Goal: Transaction & Acquisition: Purchase product/service

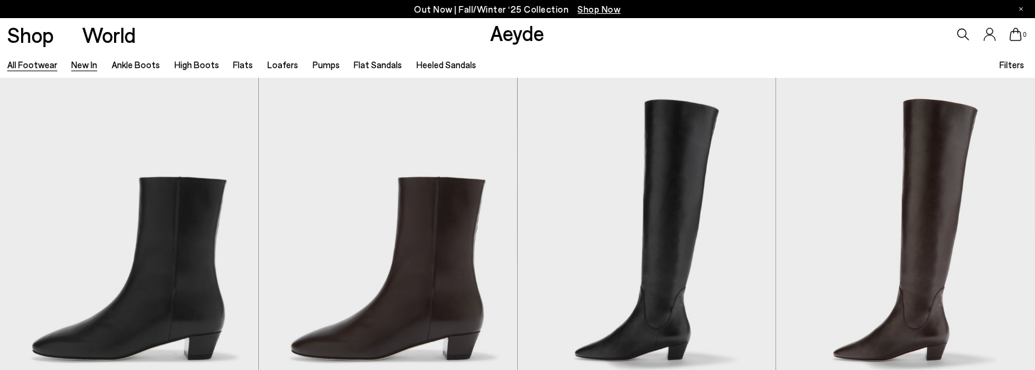
click at [83, 68] on link "New In" at bounding box center [84, 64] width 26 height 11
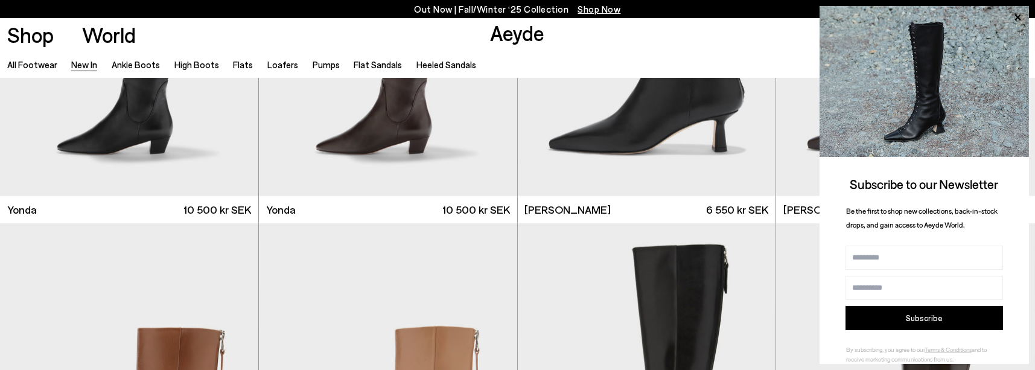
scroll to position [2321, 0]
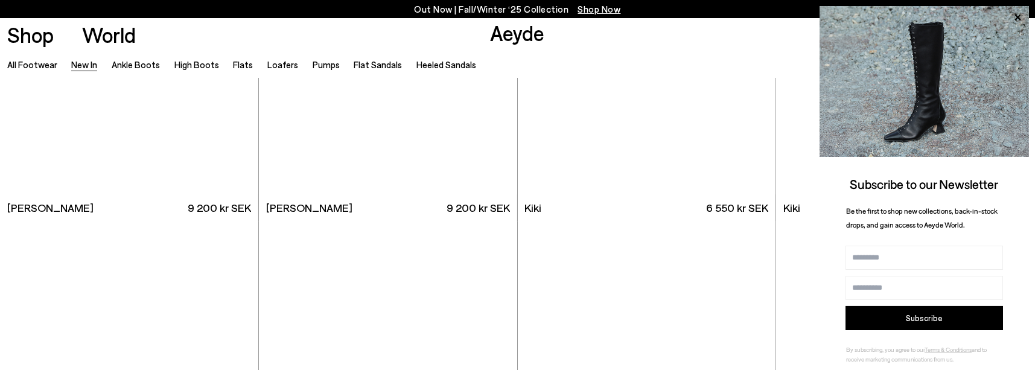
scroll to position [5138, 0]
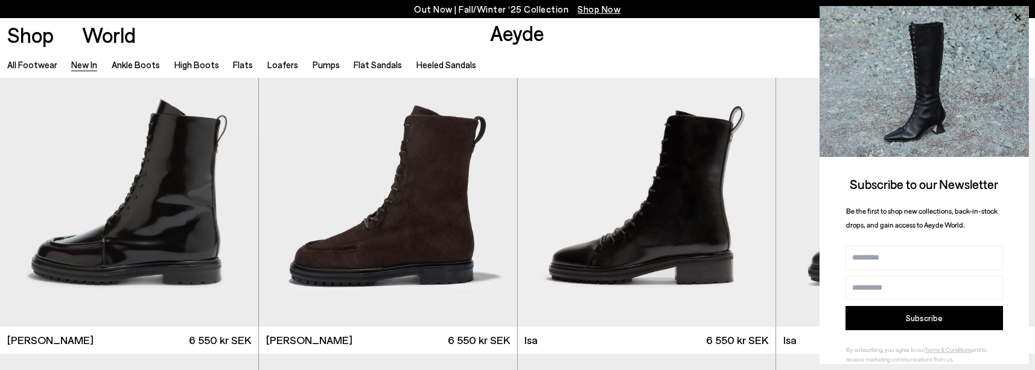
scroll to position [6750, 0]
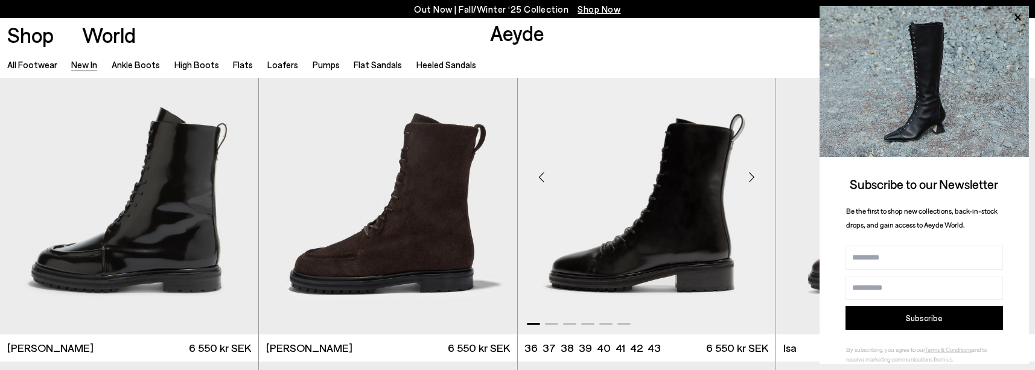
click at [692, 244] on img "1 / 6" at bounding box center [647, 172] width 258 height 325
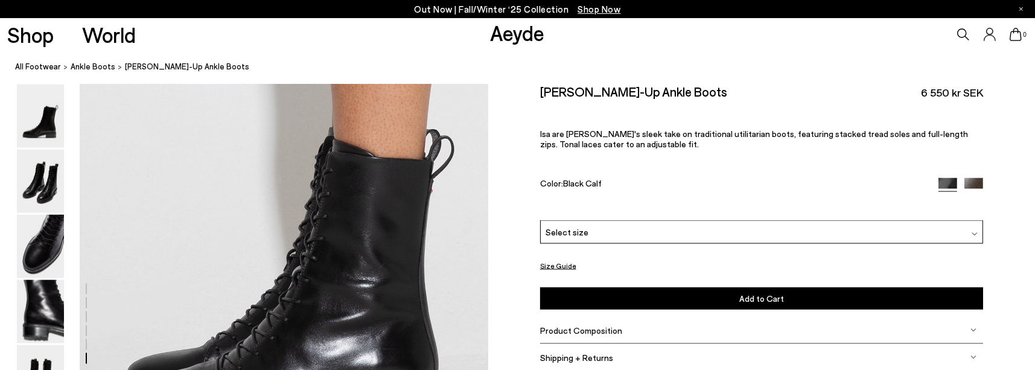
scroll to position [2837, 0]
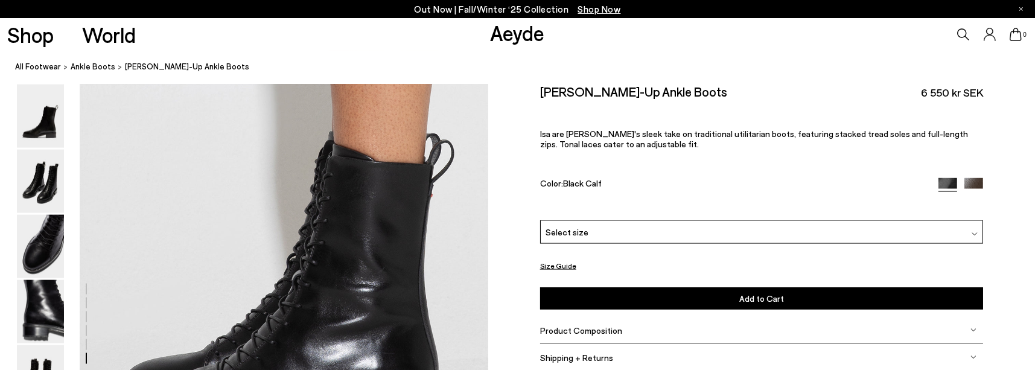
click at [86, 343] on div at bounding box center [86, 344] width 1 height 11
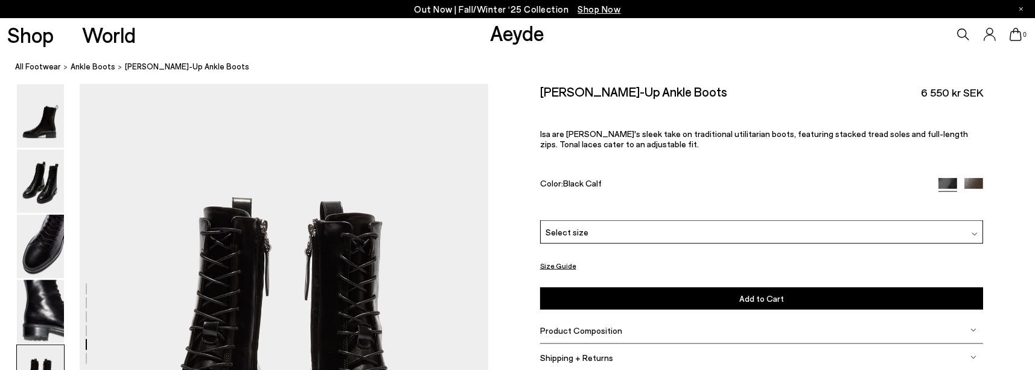
scroll to position [2188, 0]
click at [86, 330] on div at bounding box center [86, 330] width 1 height 11
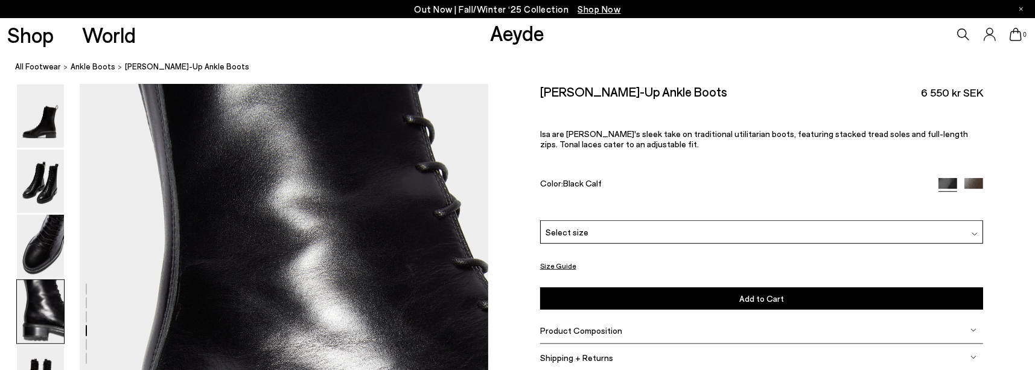
scroll to position [1641, 0]
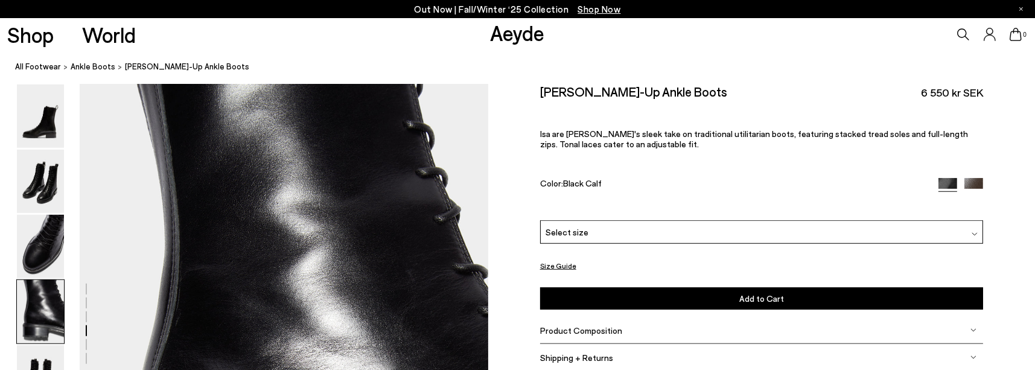
click at [86, 312] on div at bounding box center [86, 316] width 1 height 11
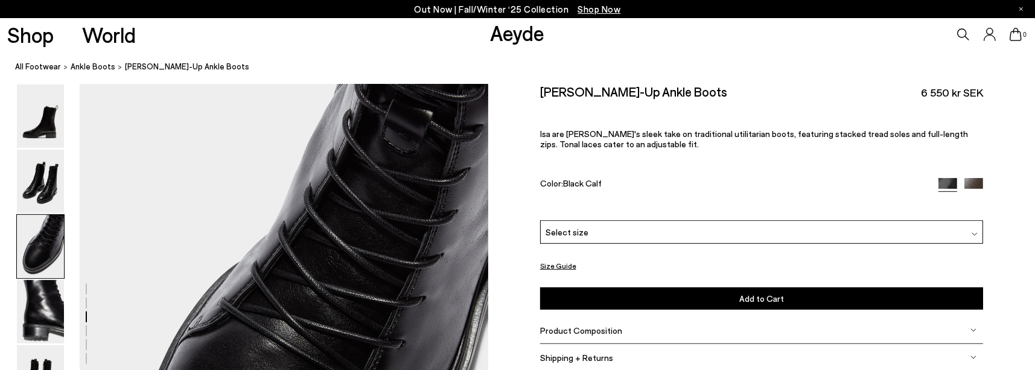
scroll to position [1094, 0]
click at [86, 301] on div at bounding box center [86, 303] width 1 height 11
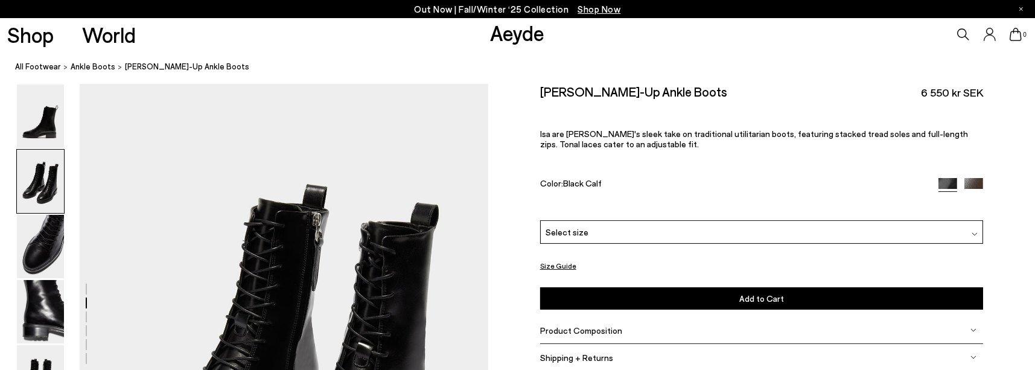
scroll to position [548, 0]
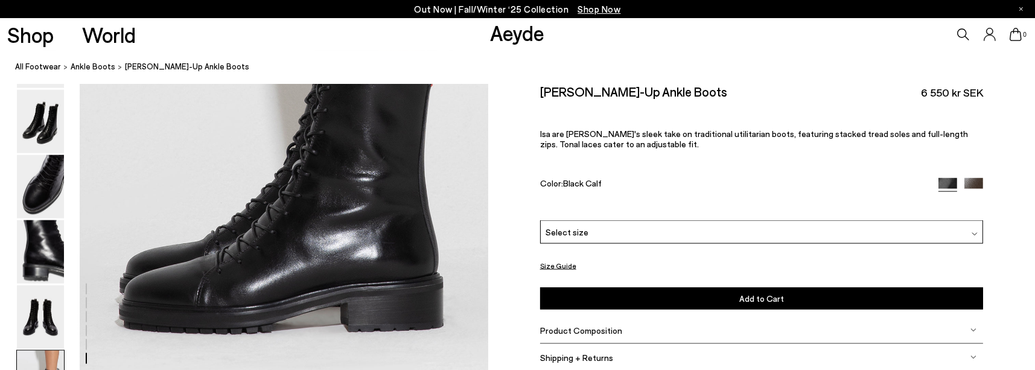
scroll to position [2960, 0]
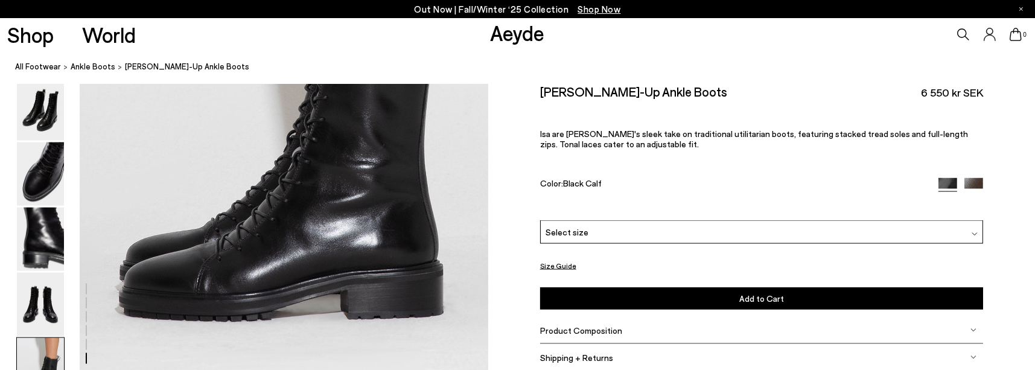
click at [975, 183] on img at bounding box center [974, 187] width 19 height 19
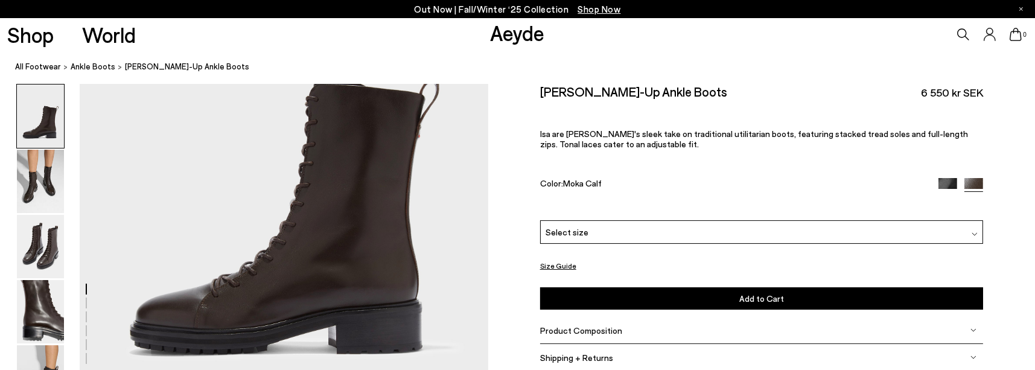
scroll to position [197, 0]
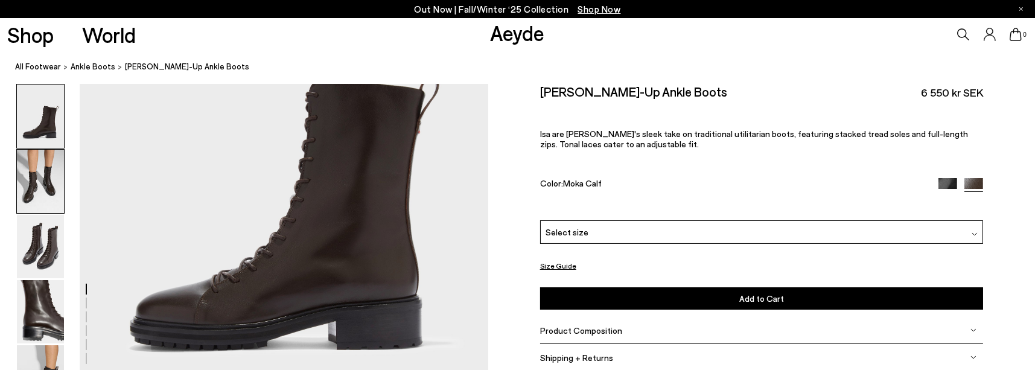
click at [46, 175] on img at bounding box center [40, 181] width 47 height 63
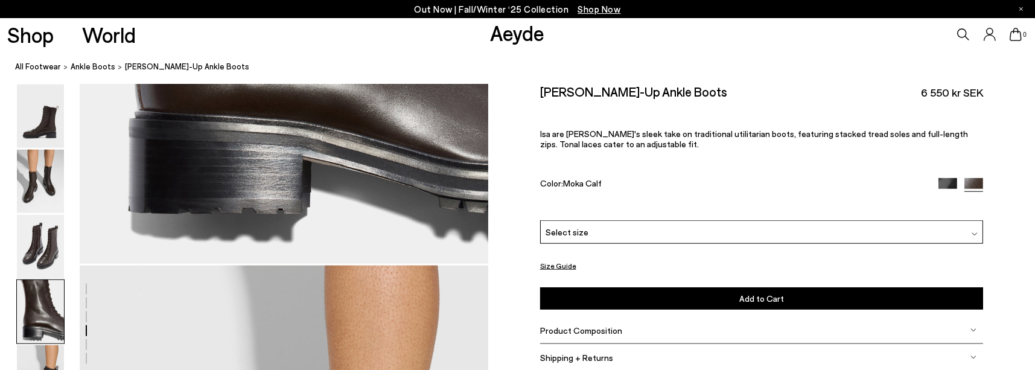
scroll to position [1966, 0]
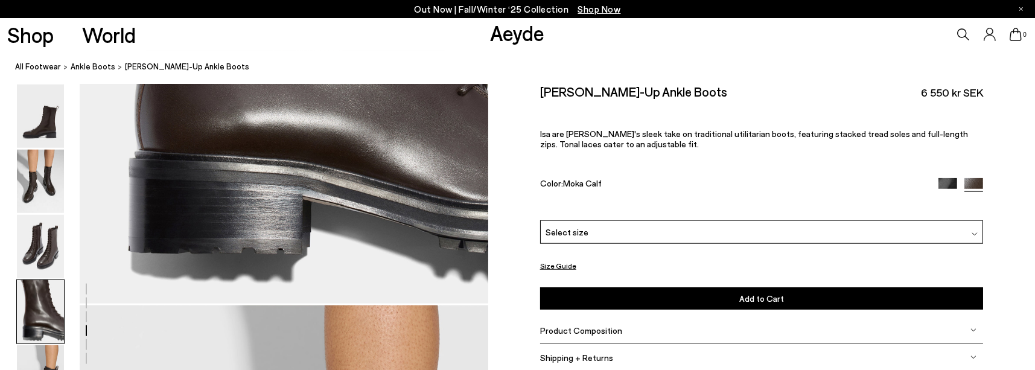
click at [974, 330] on img at bounding box center [974, 330] width 6 height 6
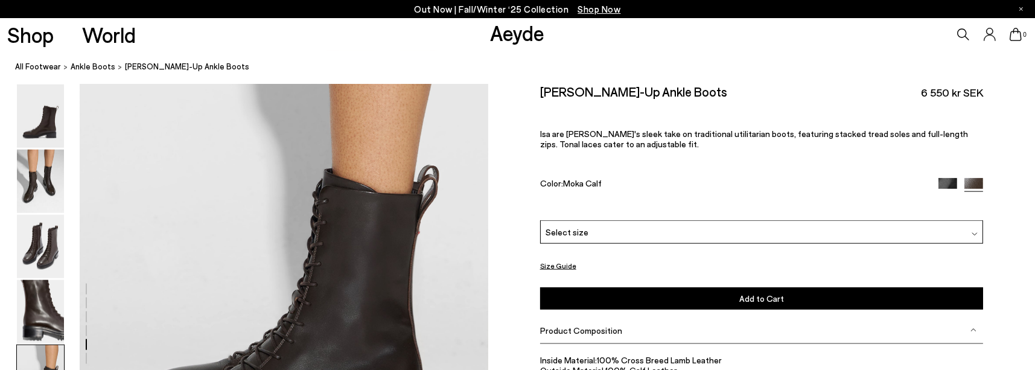
scroll to position [2291, 0]
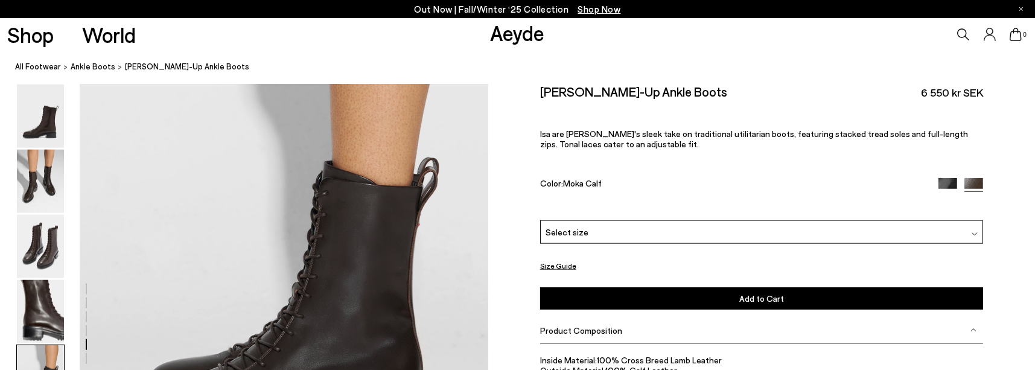
click at [663, 172] on div "Isa Lace-Up Ankle Boots 6 550 kr SEK Isa are Aeyde's sleek take on traditional …" at bounding box center [762, 152] width 444 height 136
